Goal: Transaction & Acquisition: Purchase product/service

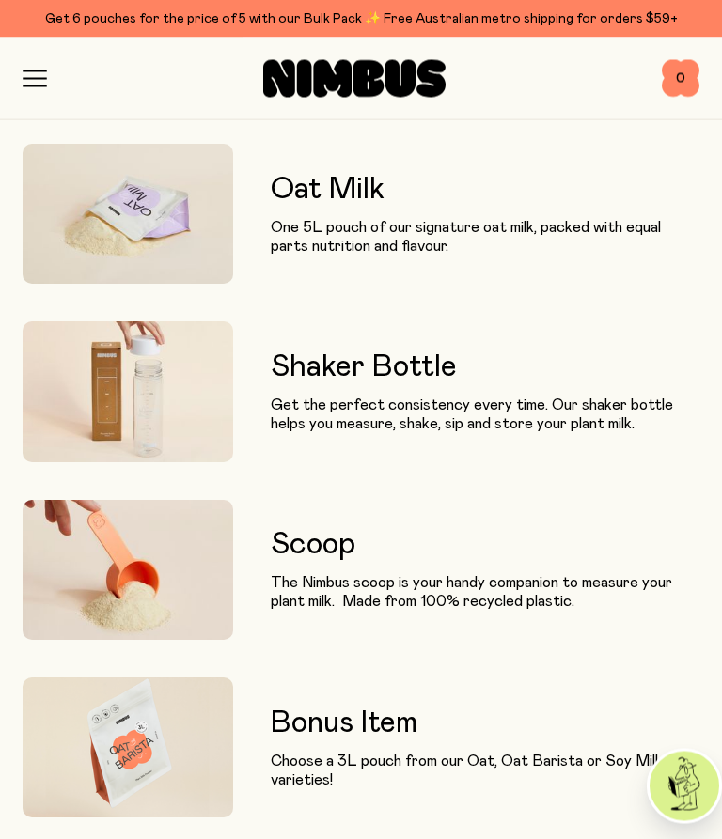
scroll to position [1879, 0]
click at [210, 412] on img at bounding box center [128, 392] width 211 height 140
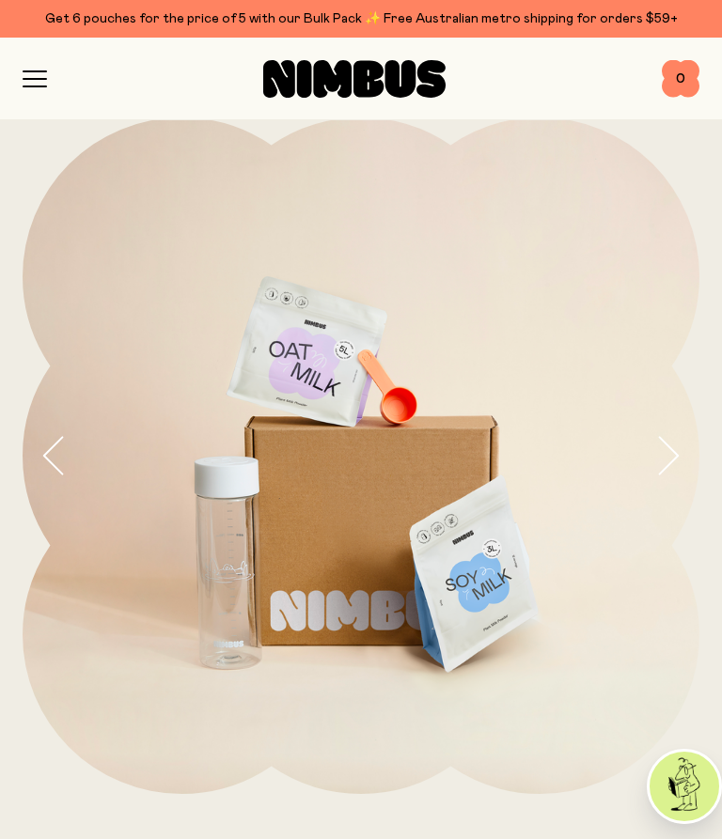
scroll to position [0, 0]
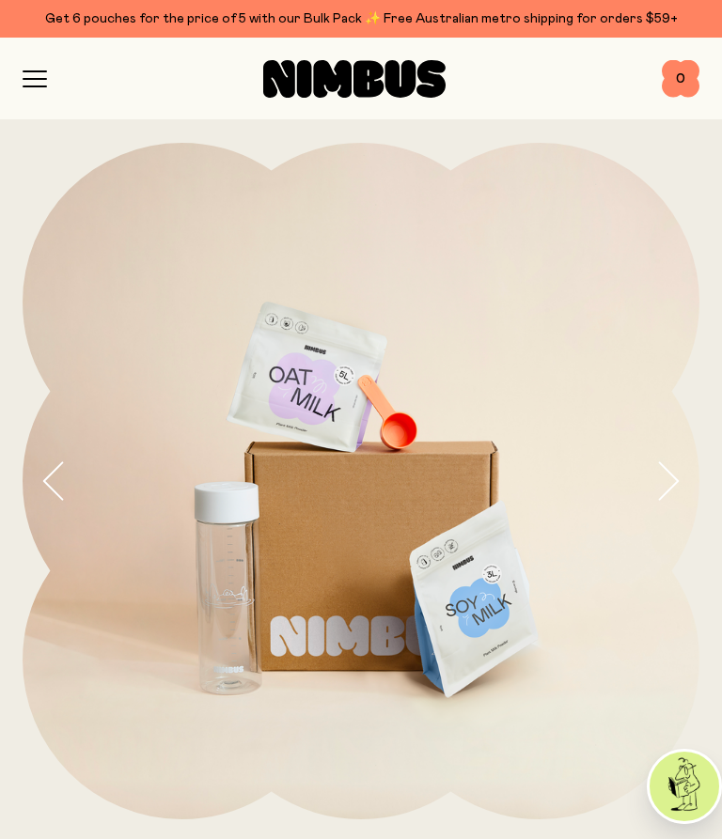
click at [26, 86] on icon "button" at bounding box center [35, 86] width 23 height 0
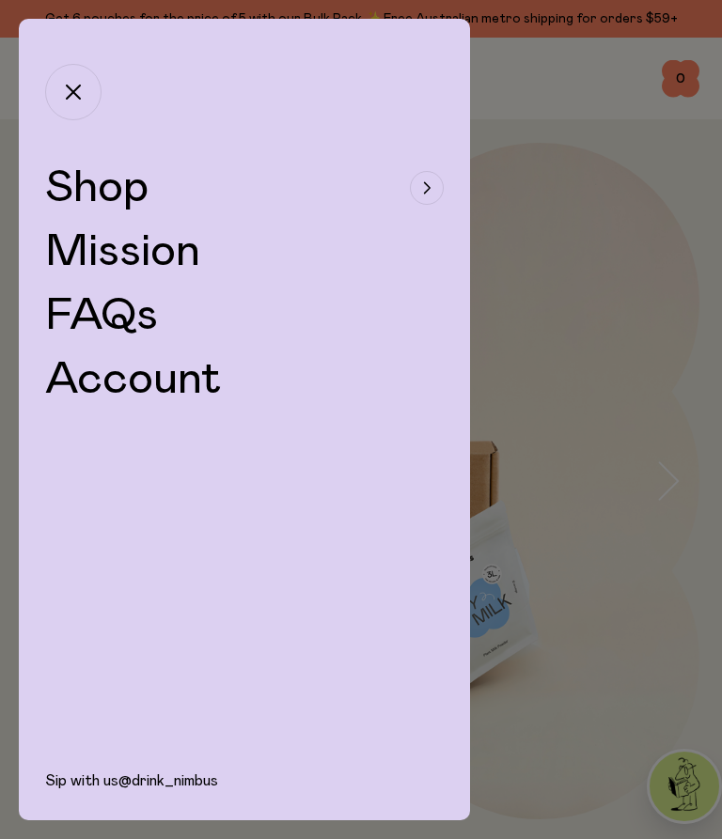
click at [120, 189] on span "Shop" at bounding box center [96, 187] width 103 height 45
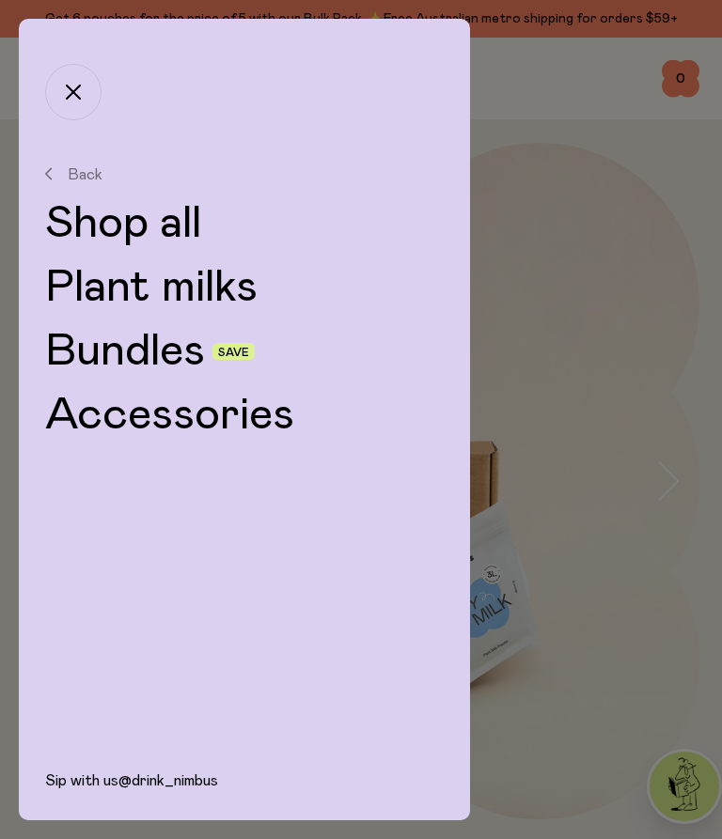
click at [212, 289] on link "Plant milks" at bounding box center [244, 287] width 399 height 45
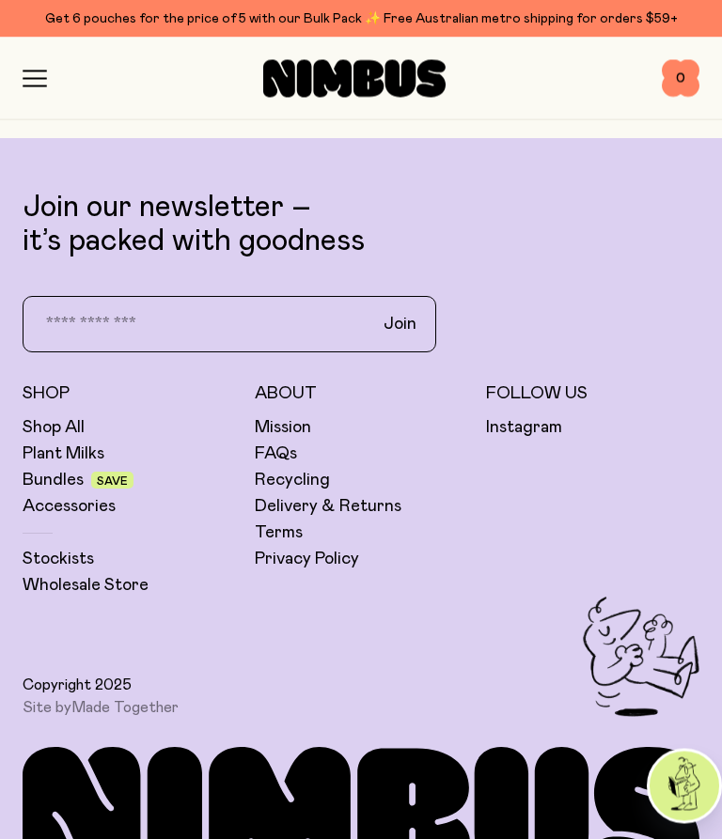
scroll to position [2303, 0]
click at [78, 429] on link "Shop All" at bounding box center [54, 427] width 62 height 23
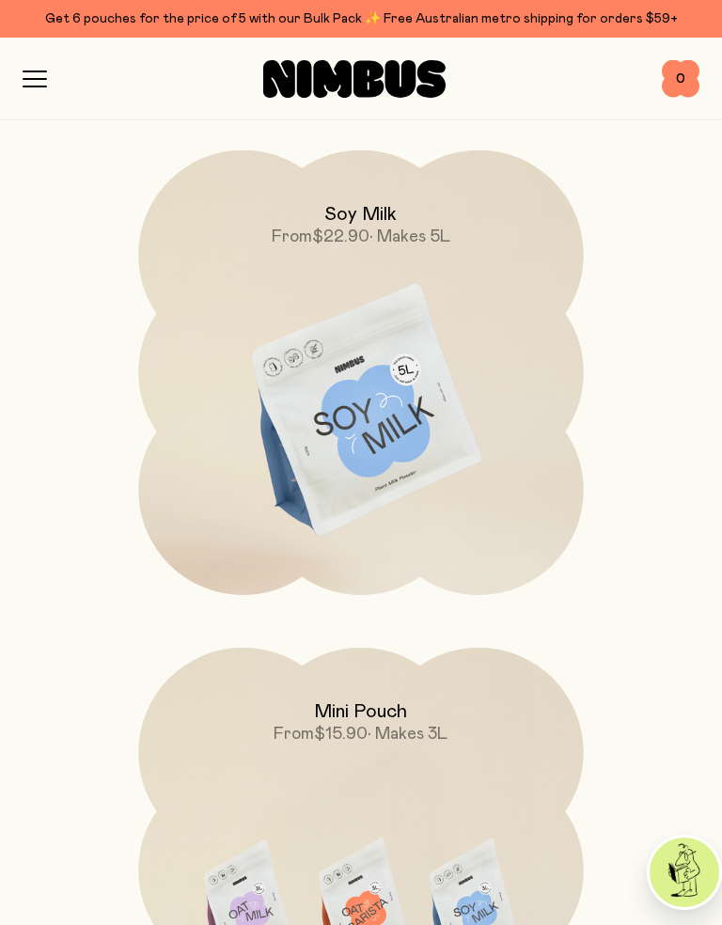
scroll to position [1271, 0]
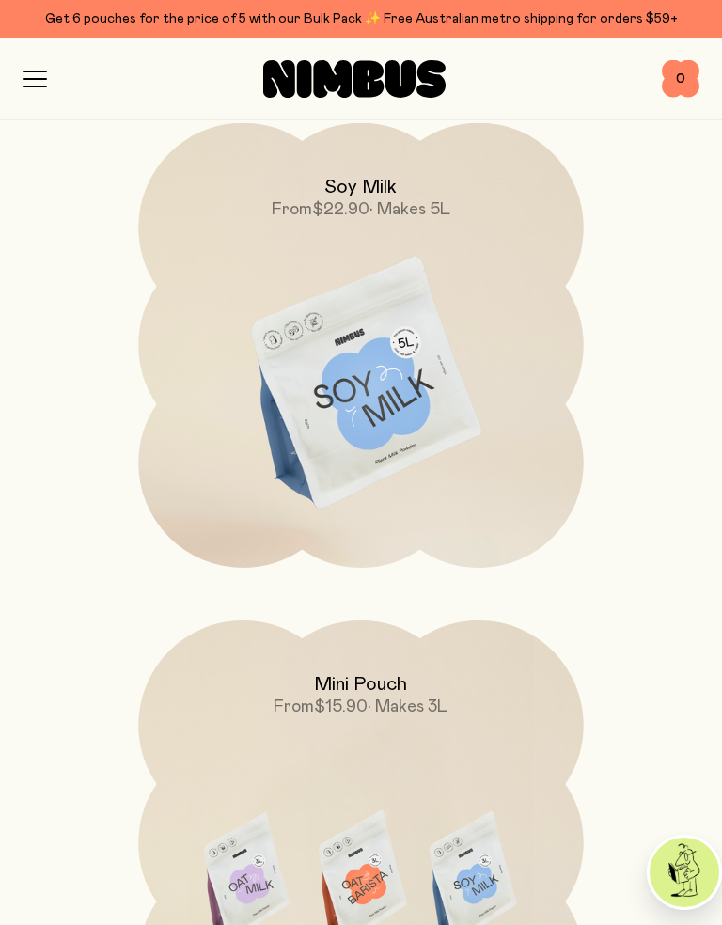
click at [413, 397] on img at bounding box center [360, 384] width 445 height 523
click at [408, 407] on img at bounding box center [360, 384] width 445 height 523
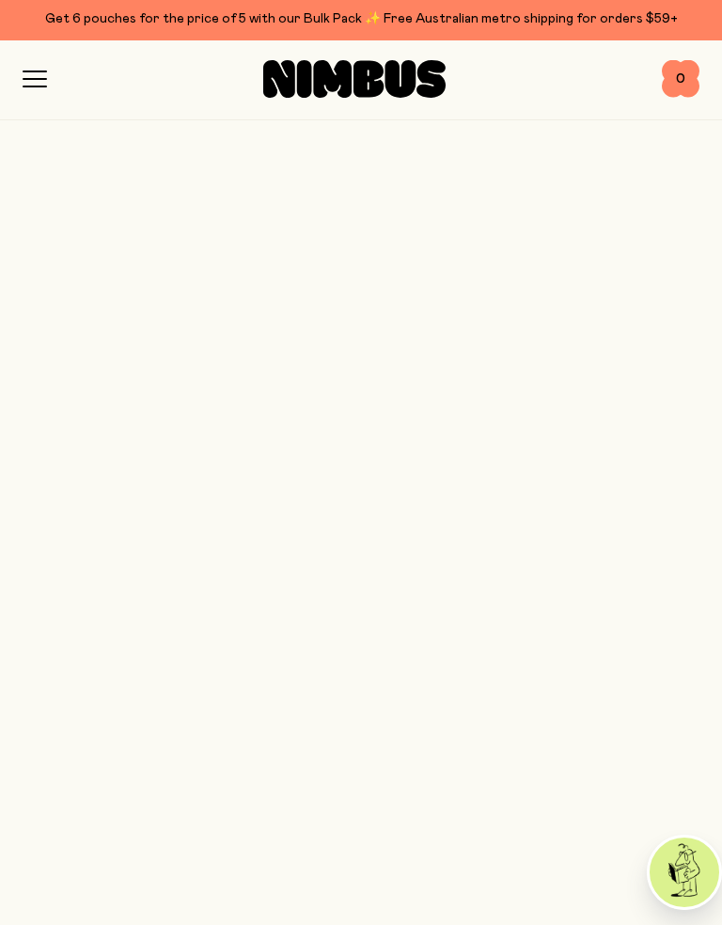
click at [372, 201] on span "• Makes 5L" at bounding box center [409, 209] width 81 height 17
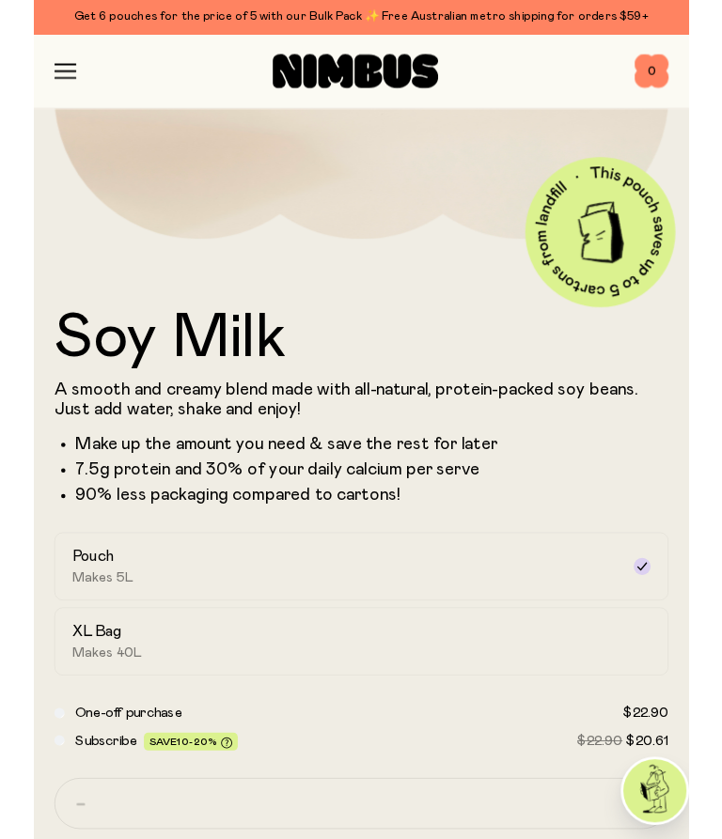
scroll to position [556, 0]
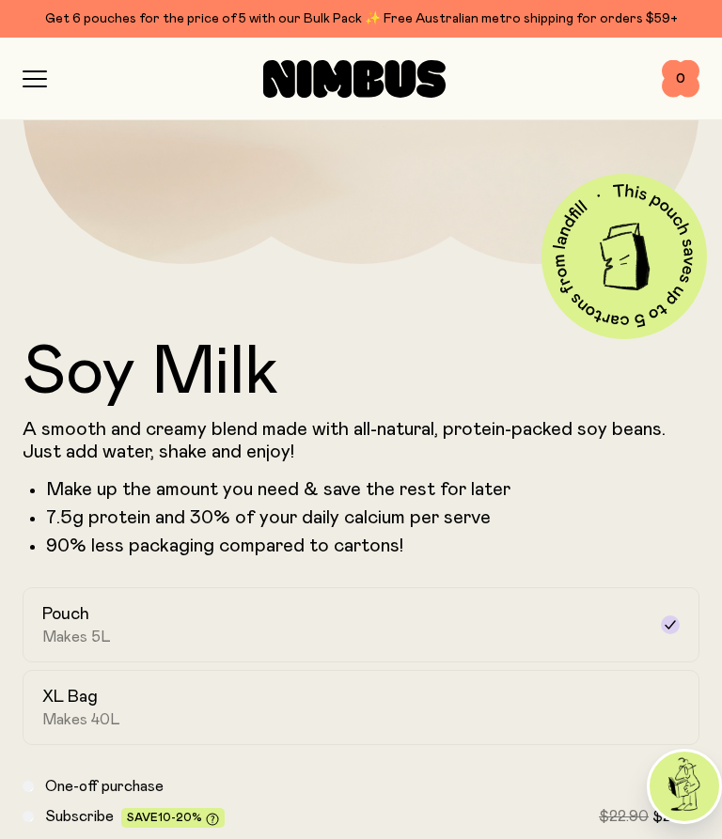
click at [78, 708] on h2 "XL Bag" at bounding box center [69, 697] width 55 height 23
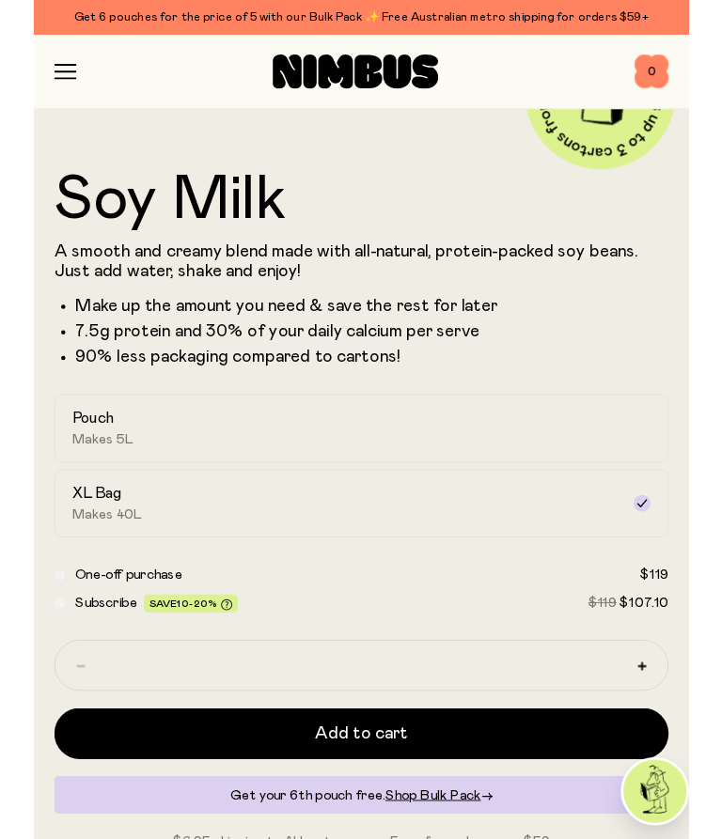
scroll to position [633, 0]
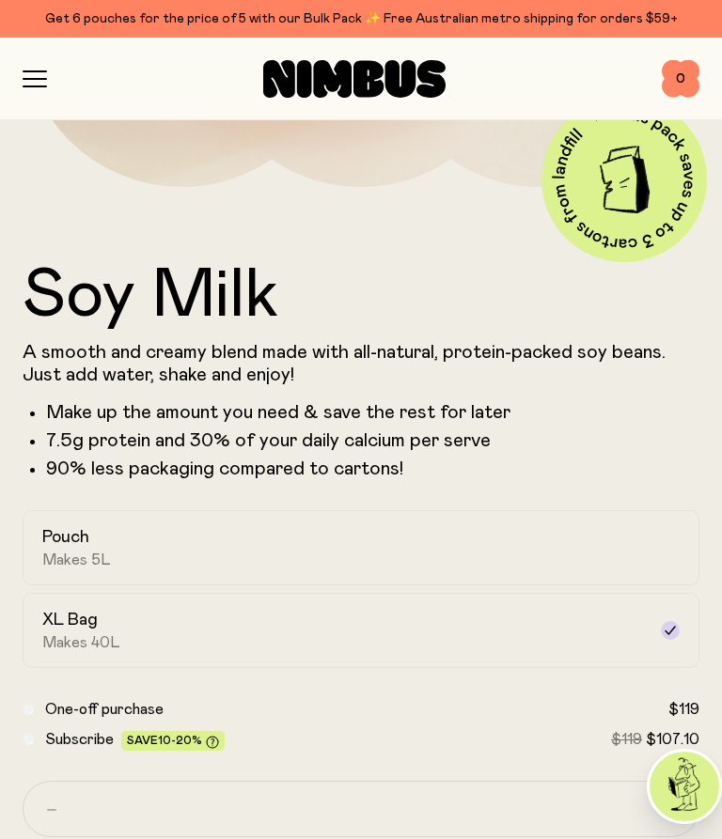
click at [196, 557] on div "Pouch Makes 5L" at bounding box center [344, 547] width 604 height 43
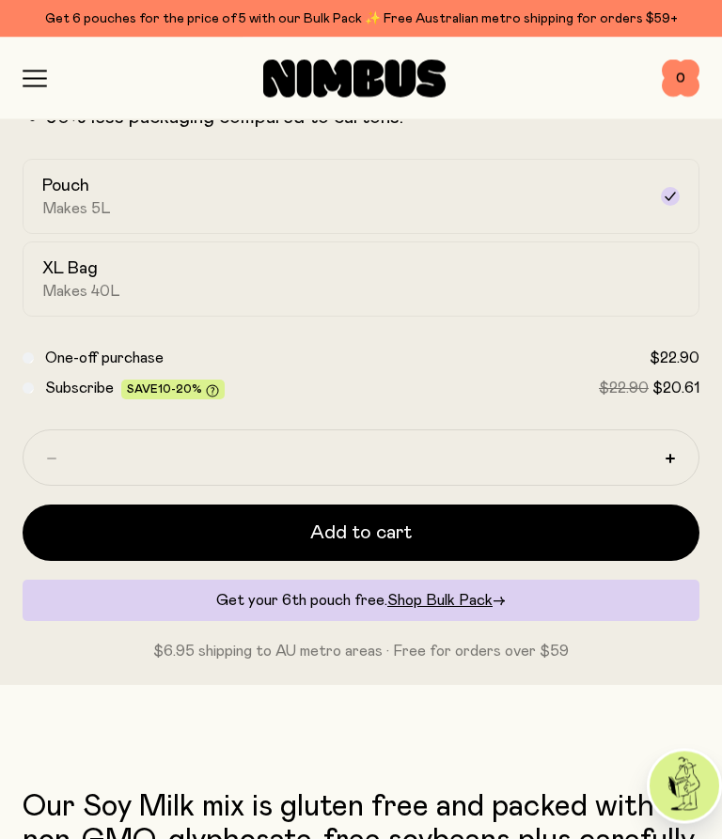
scroll to position [984, 0]
click at [40, 391] on div "Subscribe Save 10-20% $22.90 $20.61" at bounding box center [361, 388] width 677 height 23
click at [45, 385] on span "Subscribe" at bounding box center [79, 388] width 69 height 15
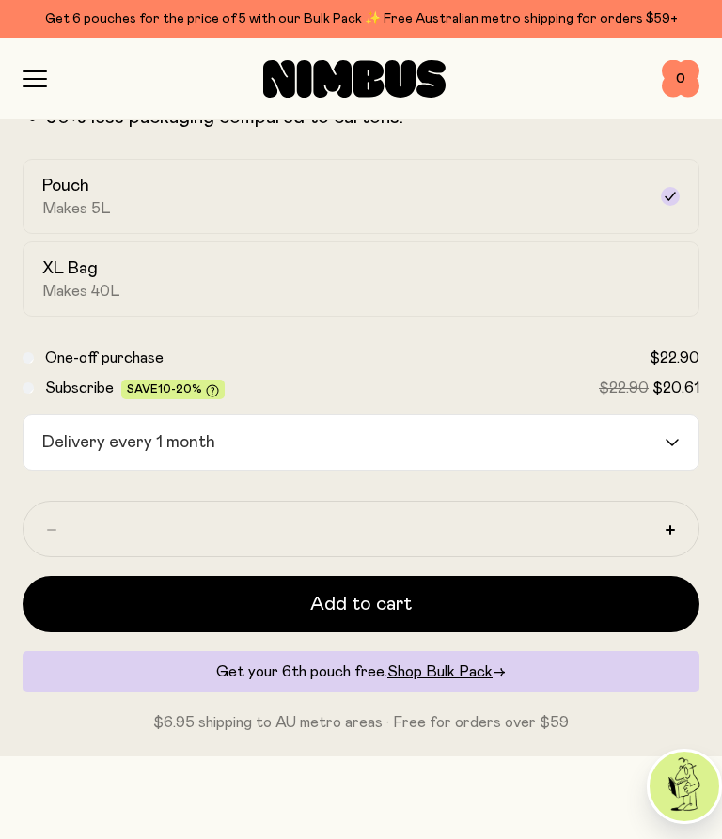
click at [660, 433] on input "Search for option" at bounding box center [442, 443] width 441 height 55
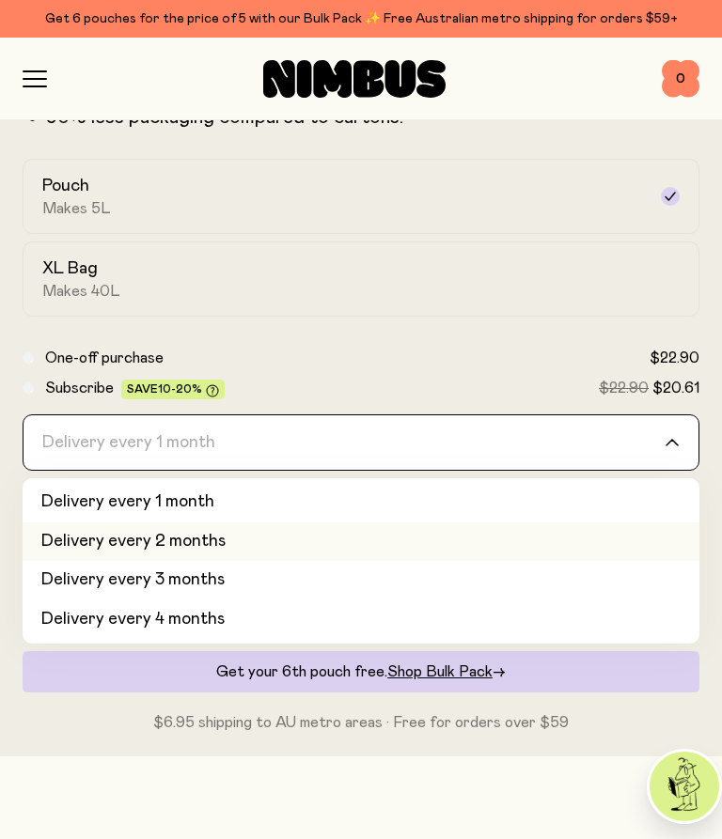
click at [178, 546] on li "Delivery every 2 months" at bounding box center [361, 542] width 677 height 39
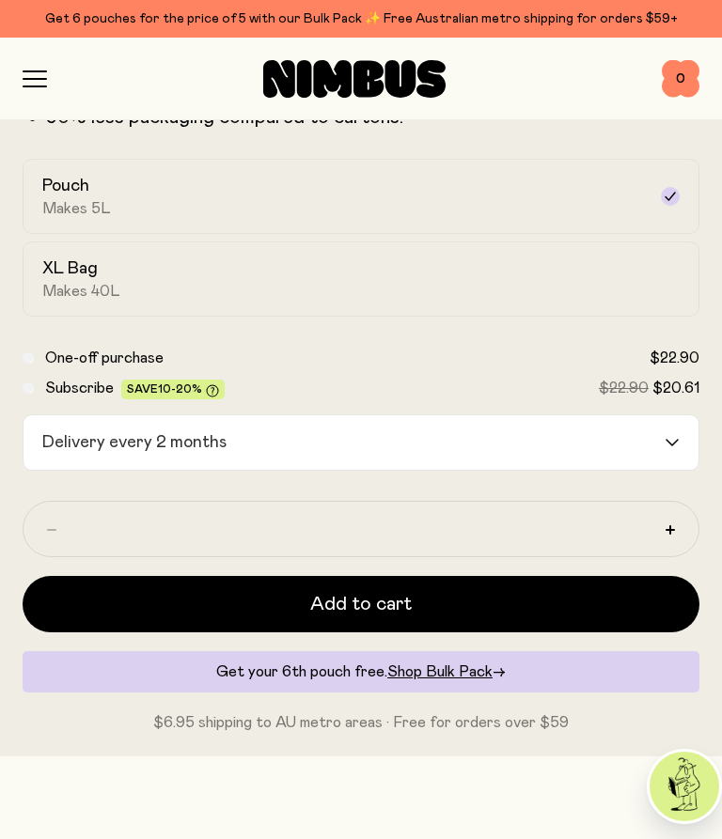
click at [403, 616] on span "Add to cart" at bounding box center [361, 604] width 102 height 26
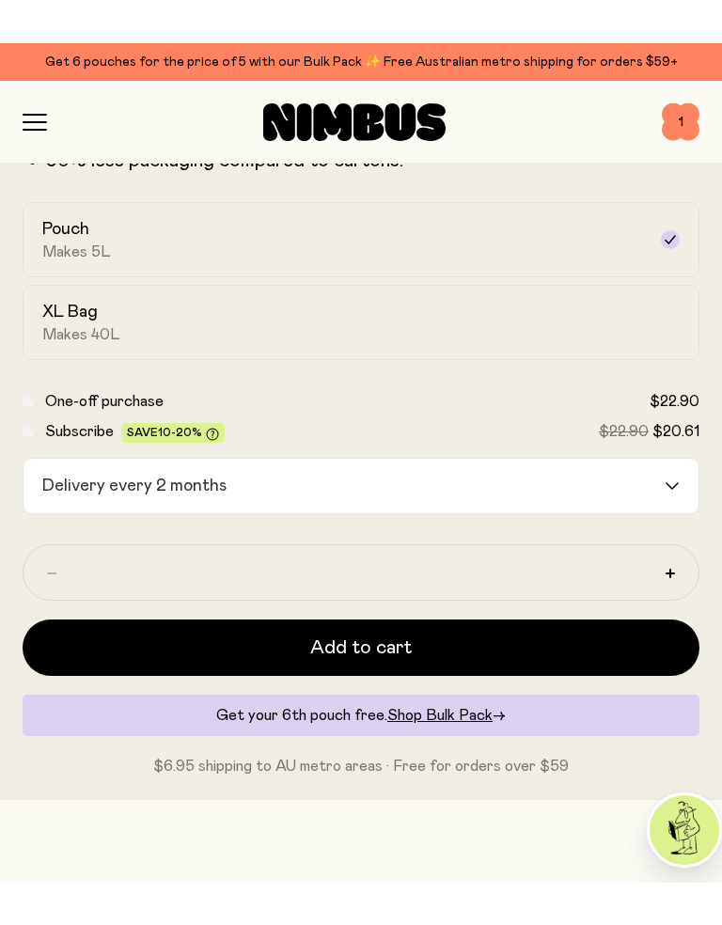
scroll to position [0, 0]
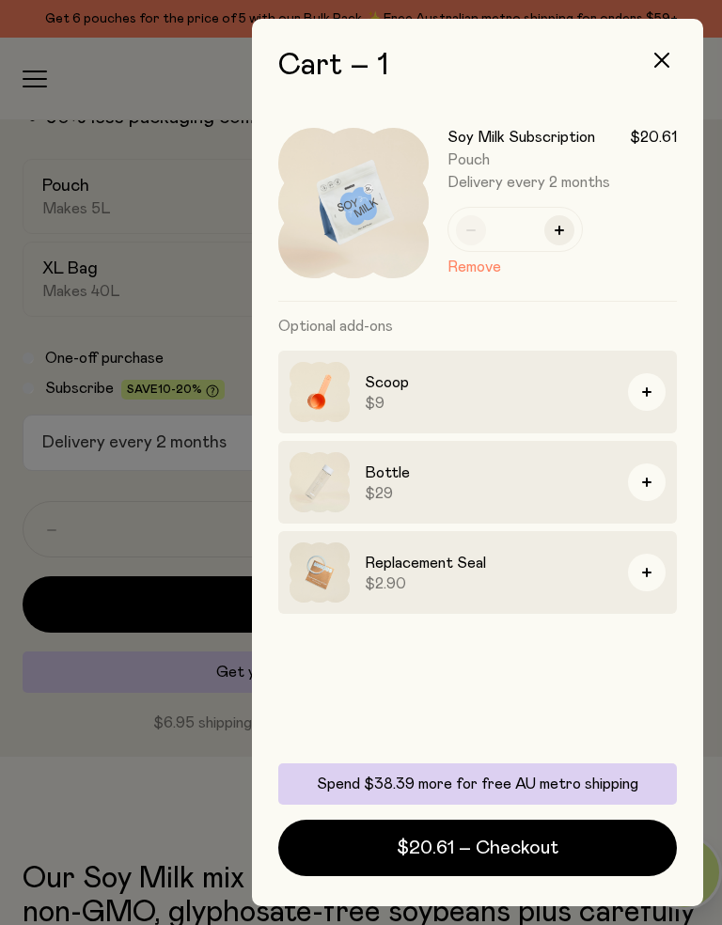
click at [534, 839] on span "$20.61 – Checkout" at bounding box center [478, 848] width 162 height 26
